Goal: Complete application form: Complete application form

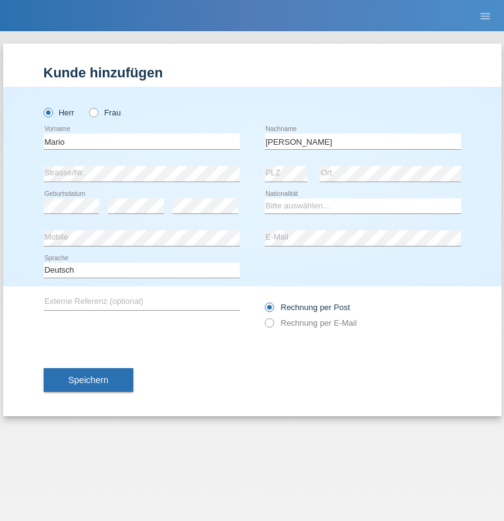
type input "[PERSON_NAME]"
select select "SK"
select select "C"
select select "21"
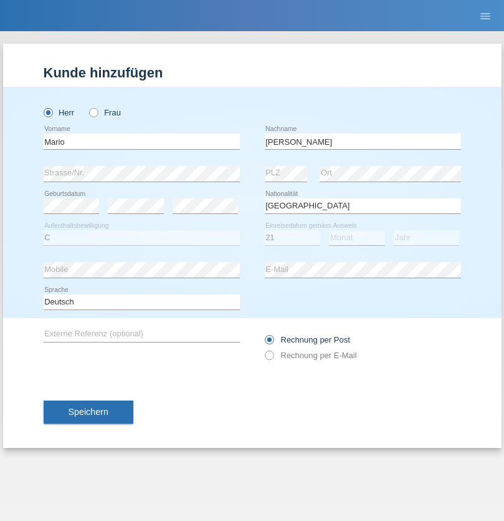
select select "06"
select select "2021"
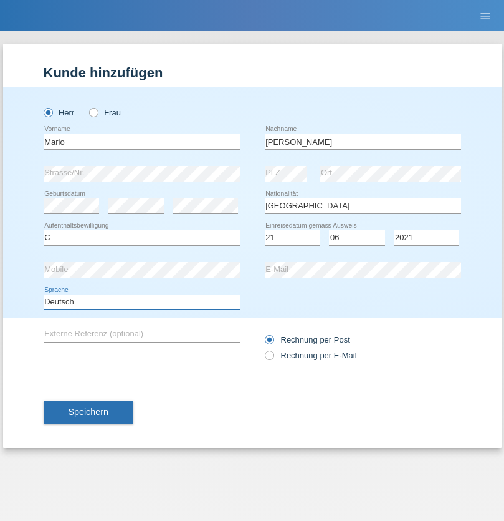
select select "en"
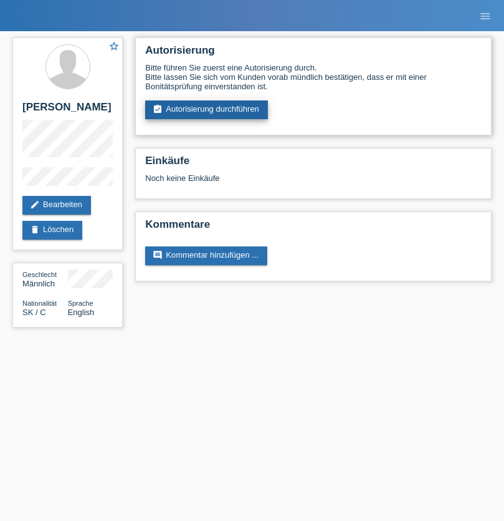
click at [207, 110] on link "assignment_turned_in Autorisierung durchführen" at bounding box center [206, 109] width 123 height 19
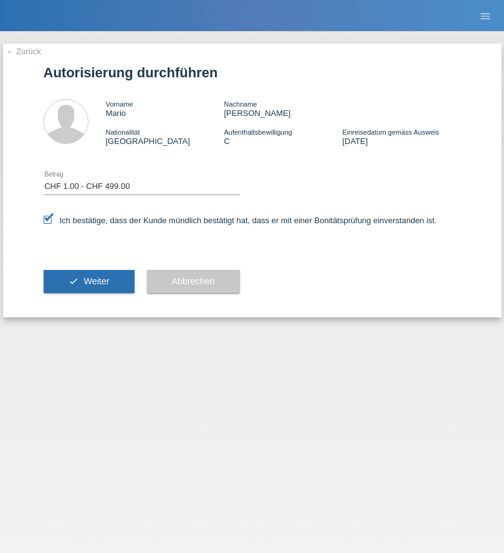
select select "1"
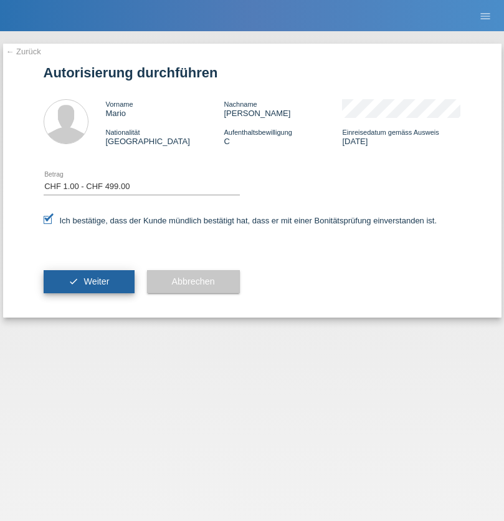
click at [89, 281] on span "Weiter" at bounding box center [97, 281] width 26 height 10
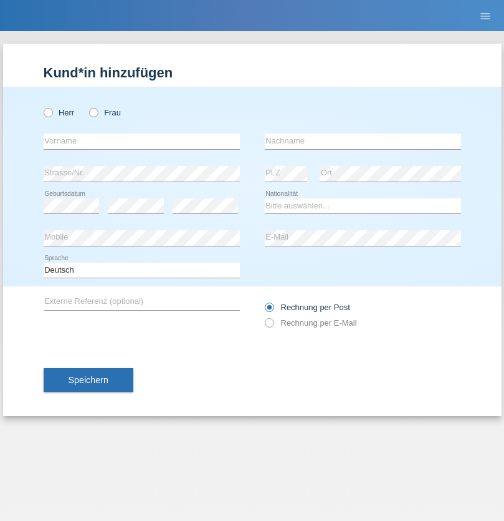
radio input "true"
click at [142, 141] on input "text" at bounding box center [142, 141] width 196 height 16
type input "firat"
click at [363, 141] on input "text" at bounding box center [363, 141] width 196 height 16
type input "kara"
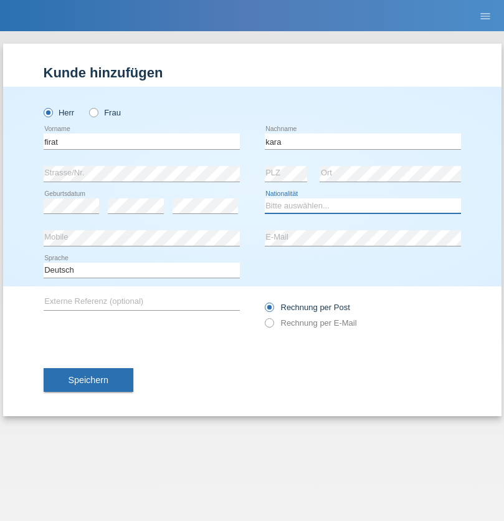
select select "CH"
